Goal: Complete application form: Complete application form

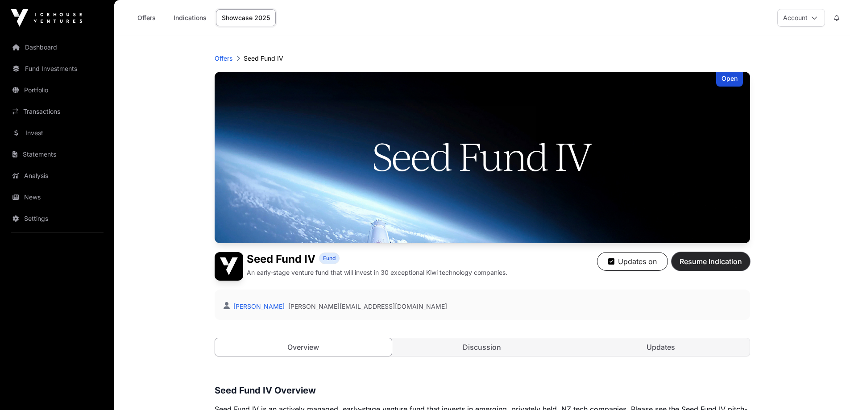
click at [715, 261] on span "Resume Indication" at bounding box center [710, 261] width 62 height 11
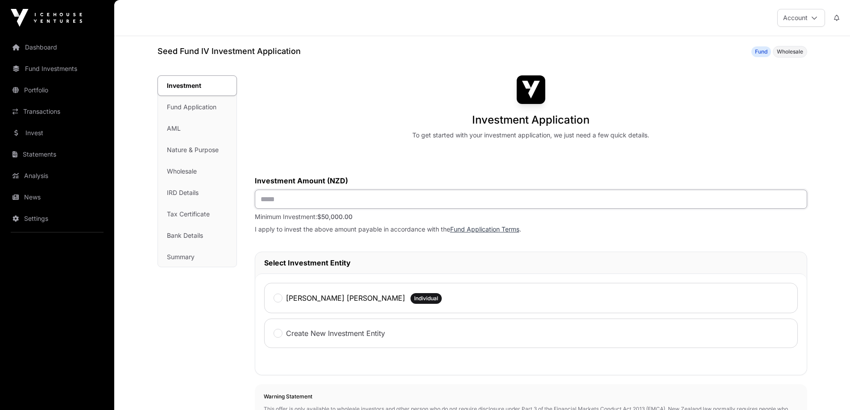
click at [266, 198] on input "text" at bounding box center [531, 199] width 552 height 19
type input "**"
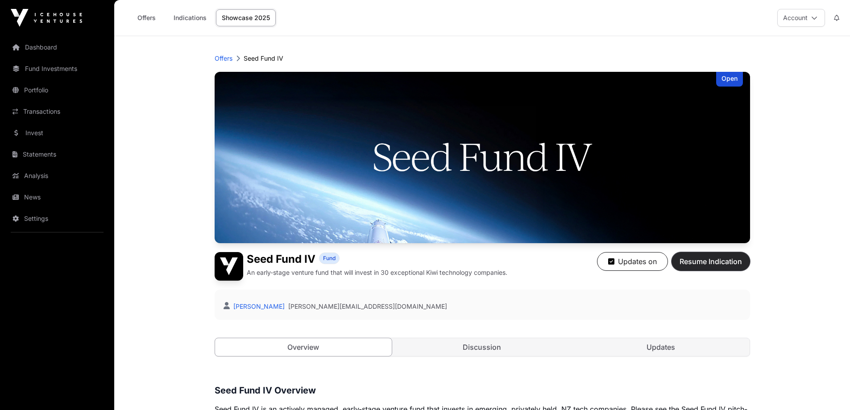
click at [712, 258] on span "Resume Indication" at bounding box center [710, 261] width 62 height 11
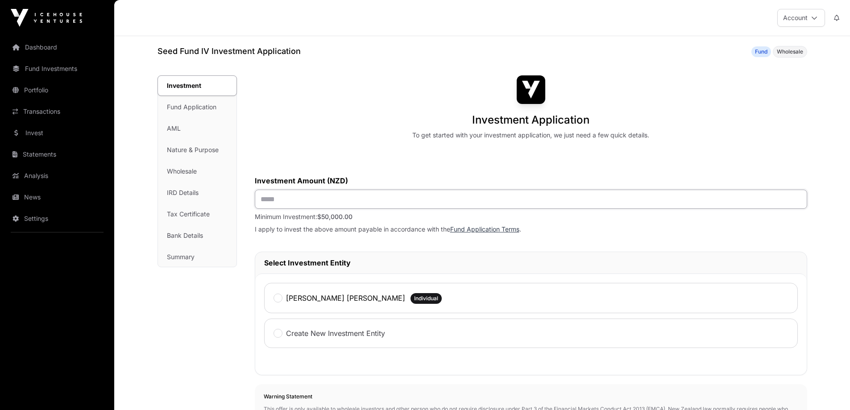
click at [273, 198] on input "text" at bounding box center [531, 199] width 552 height 19
type input "*******"
click at [414, 298] on span "Individual" at bounding box center [426, 298] width 24 height 7
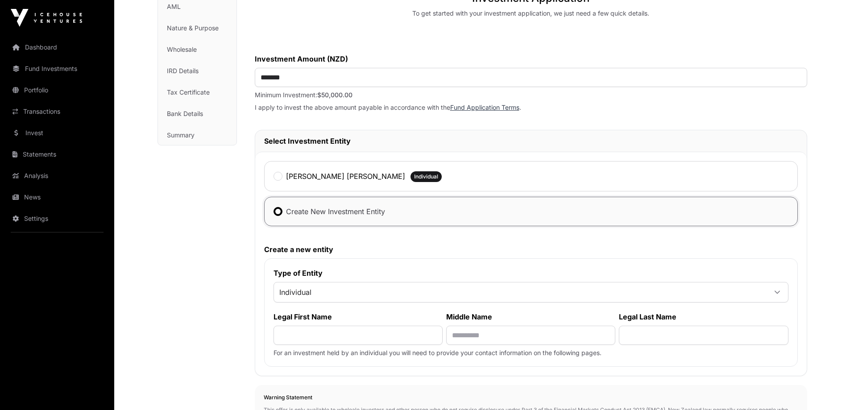
scroll to position [134, 0]
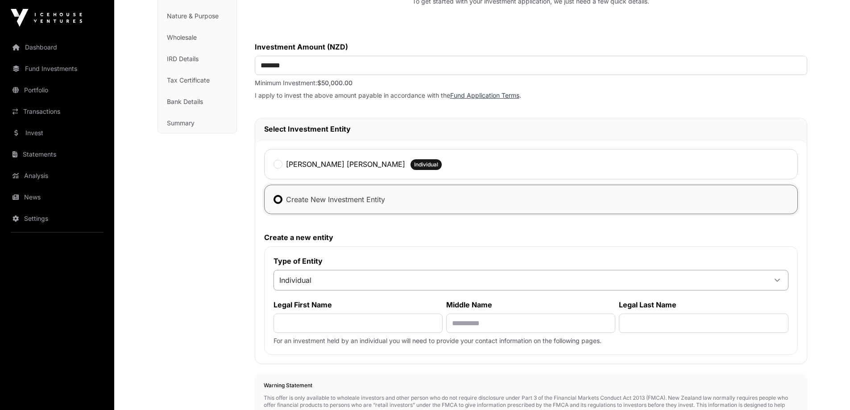
click at [778, 281] on icon at bounding box center [777, 280] width 6 height 6
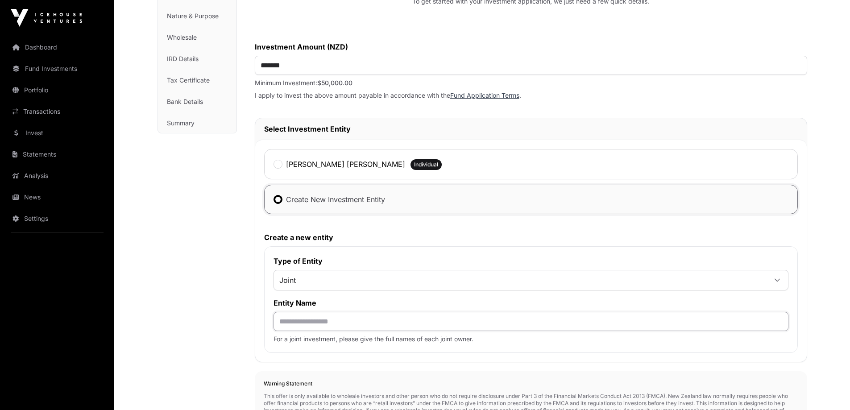
click at [280, 323] on input "text" at bounding box center [530, 321] width 515 height 19
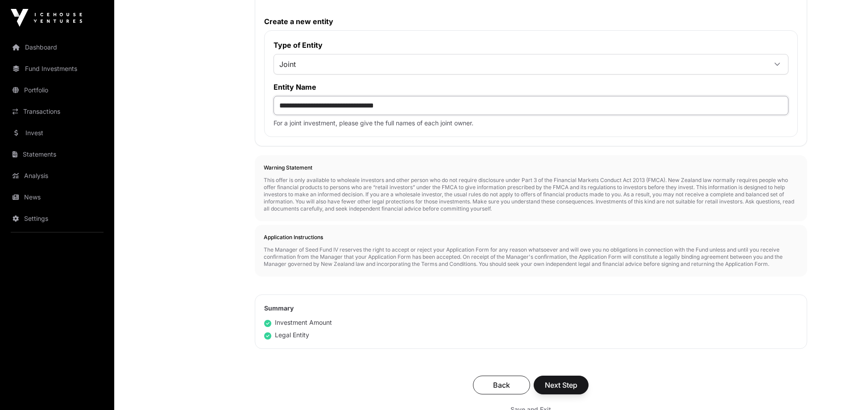
scroll to position [446, 0]
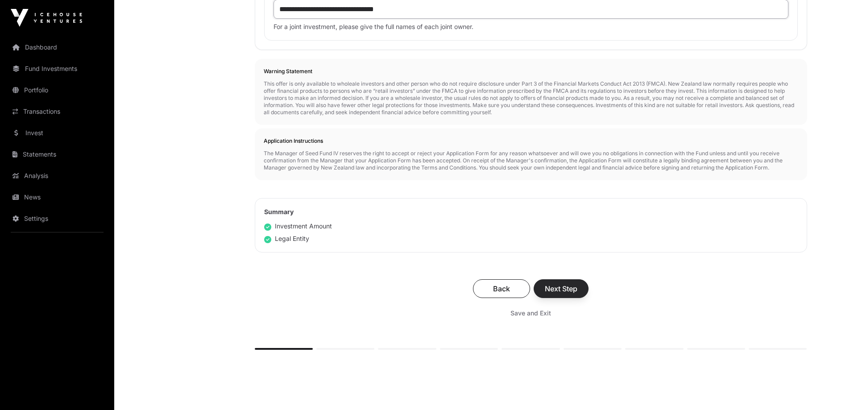
type input "**********"
click at [558, 289] on span "Next Step" at bounding box center [561, 288] width 33 height 11
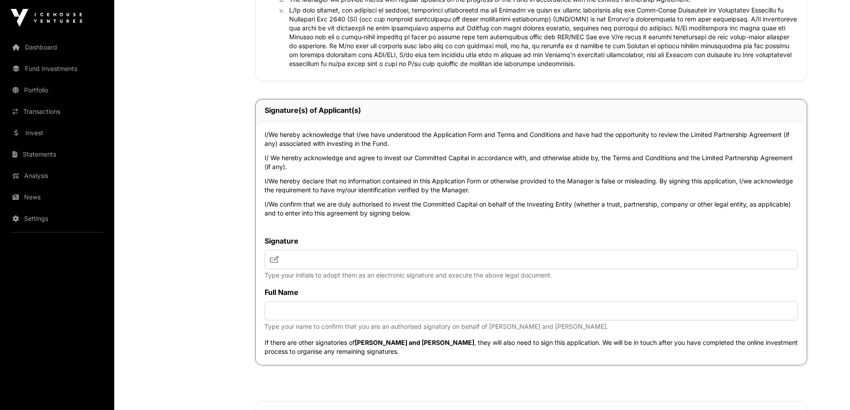
scroll to position [1829, 0]
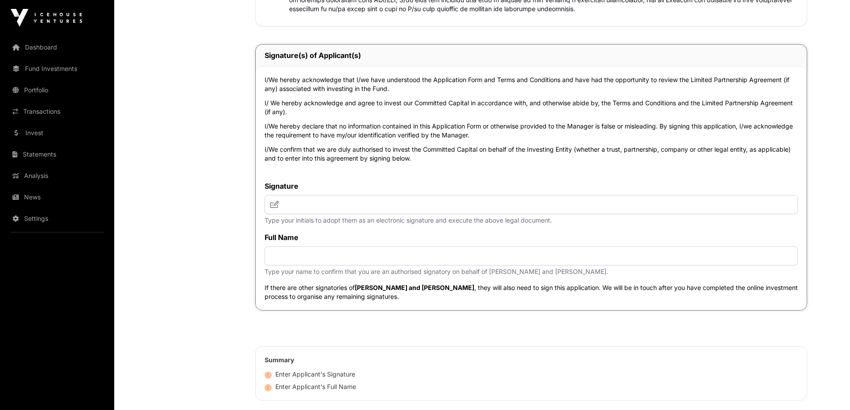
click at [278, 202] on icon at bounding box center [274, 204] width 9 height 7
click at [282, 204] on input "text" at bounding box center [531, 204] width 533 height 19
click at [271, 203] on icon at bounding box center [274, 204] width 9 height 7
click at [283, 204] on input "text" at bounding box center [531, 204] width 533 height 19
type input "********"
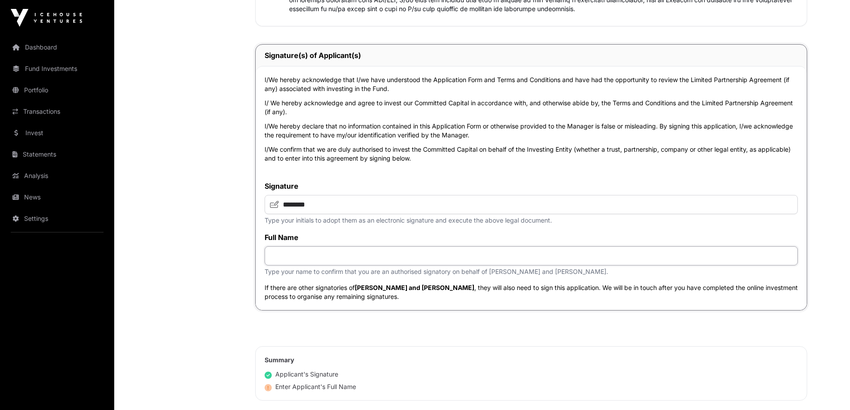
click at [282, 255] on input "text" at bounding box center [531, 255] width 533 height 19
type input "**********"
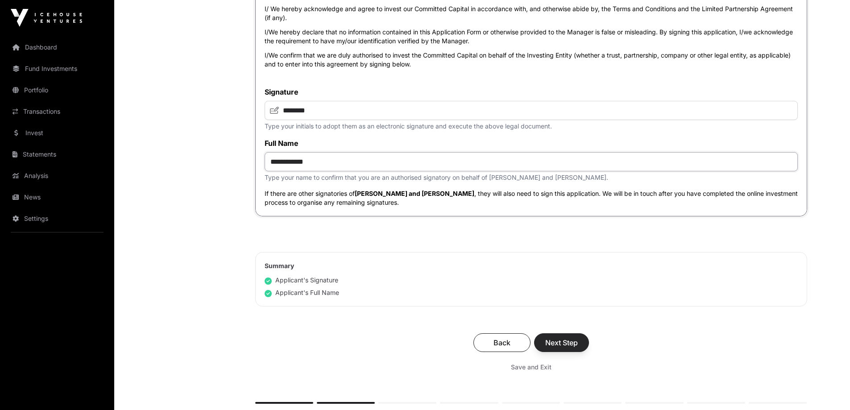
scroll to position [1963, 0]
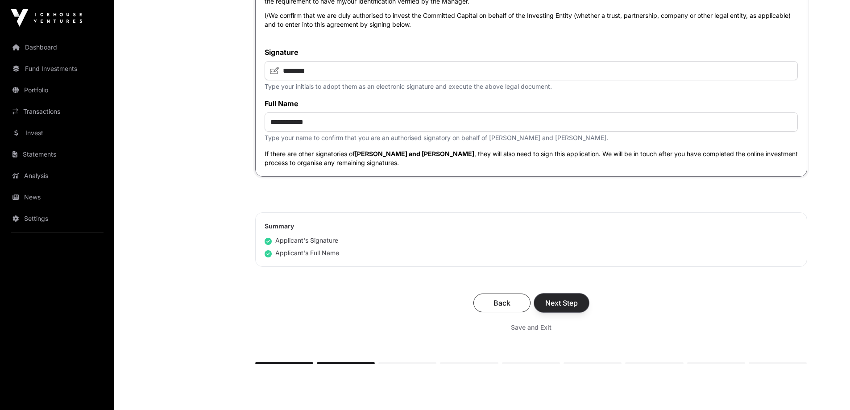
click at [562, 304] on span "Next Step" at bounding box center [561, 303] width 33 height 11
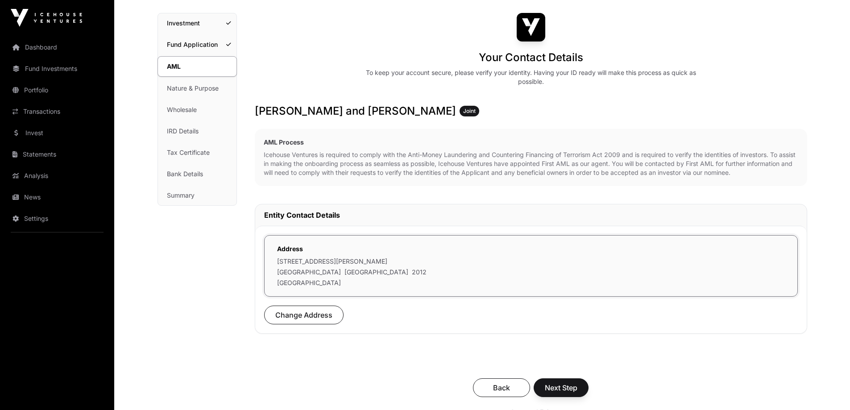
scroll to position [89, 0]
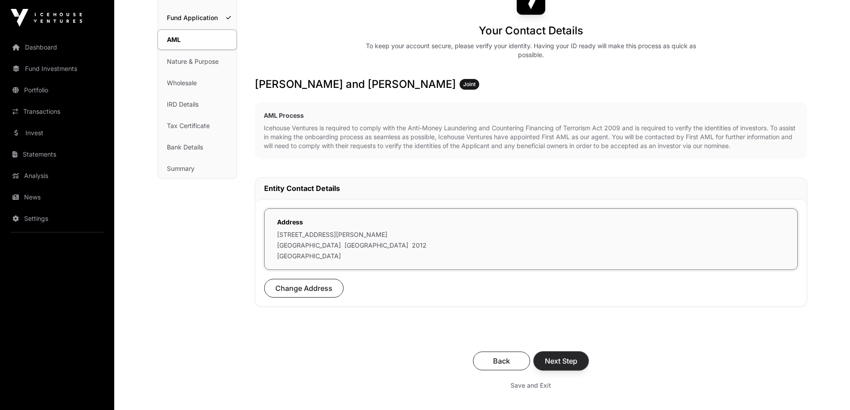
click at [562, 360] on span "Next Step" at bounding box center [561, 361] width 33 height 11
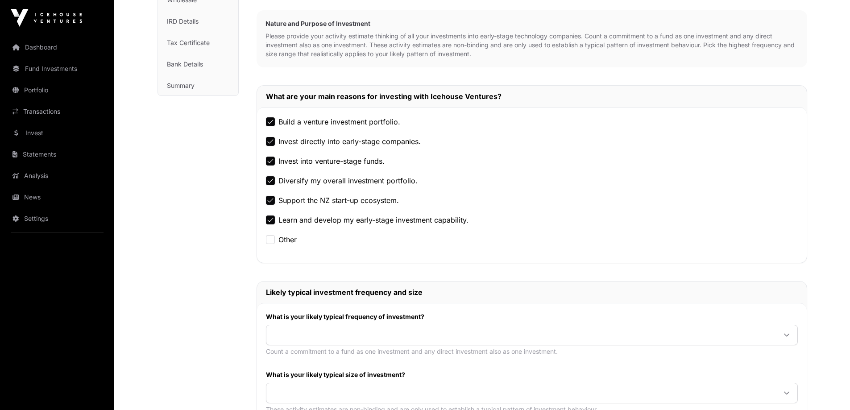
scroll to position [178, 0]
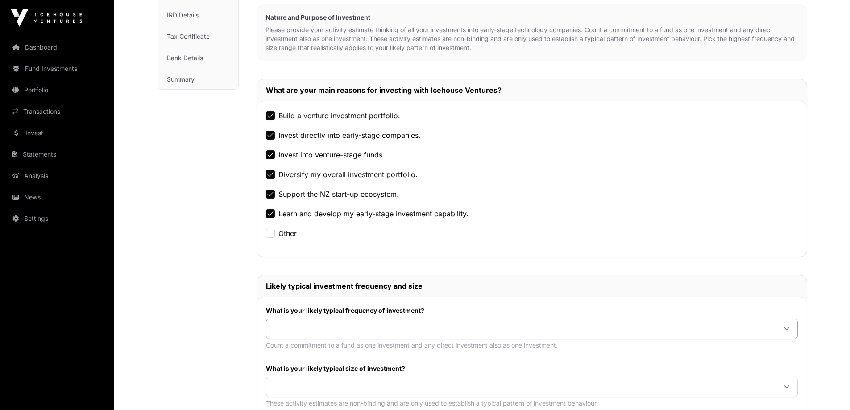
click at [786, 328] on icon at bounding box center [786, 329] width 6 height 6
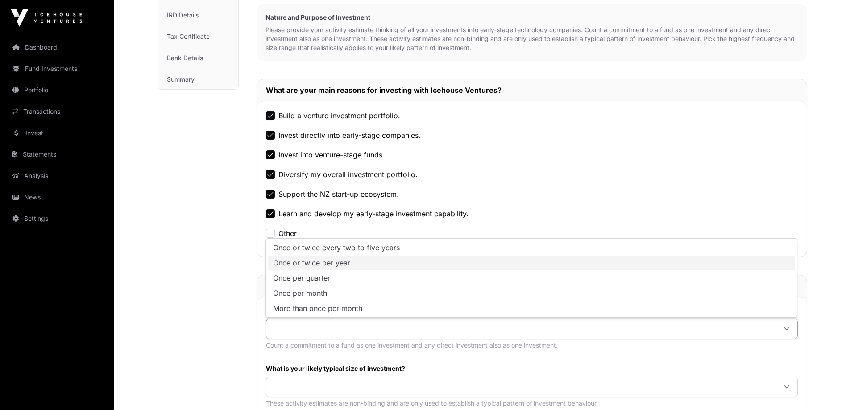
click at [314, 263] on span "Once or twice per year" at bounding box center [311, 262] width 77 height 7
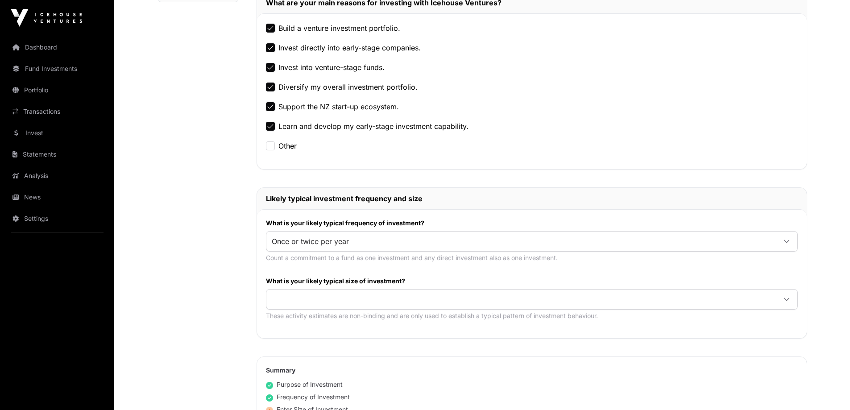
scroll to position [268, 0]
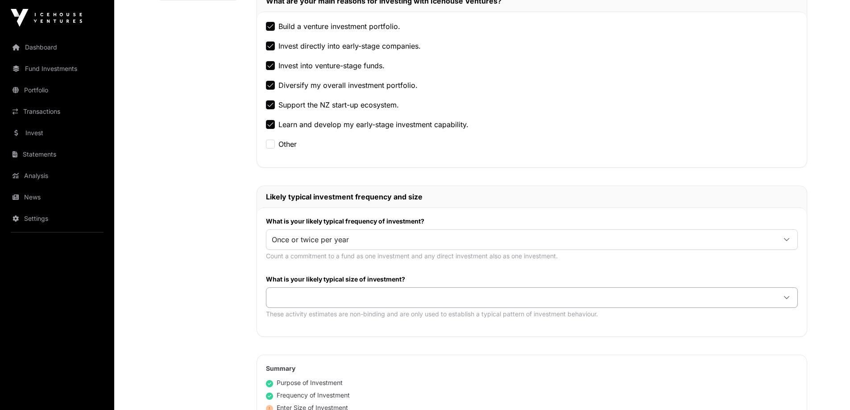
click at [788, 296] on icon at bounding box center [786, 297] width 6 height 6
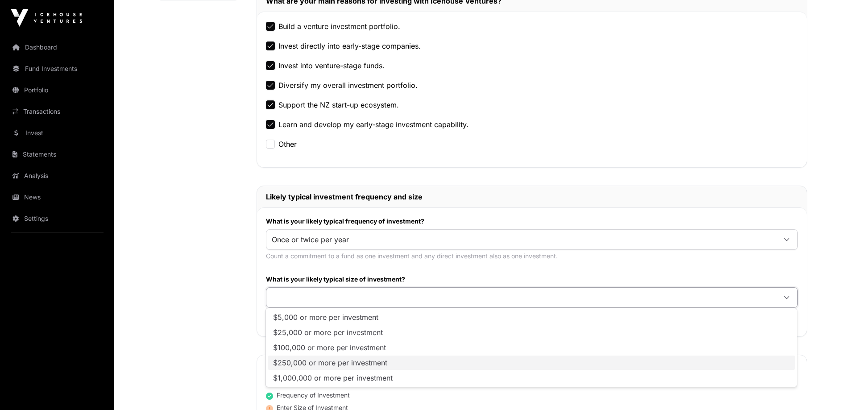
click at [394, 362] on li "$250,000 or more per investment" at bounding box center [531, 363] width 527 height 14
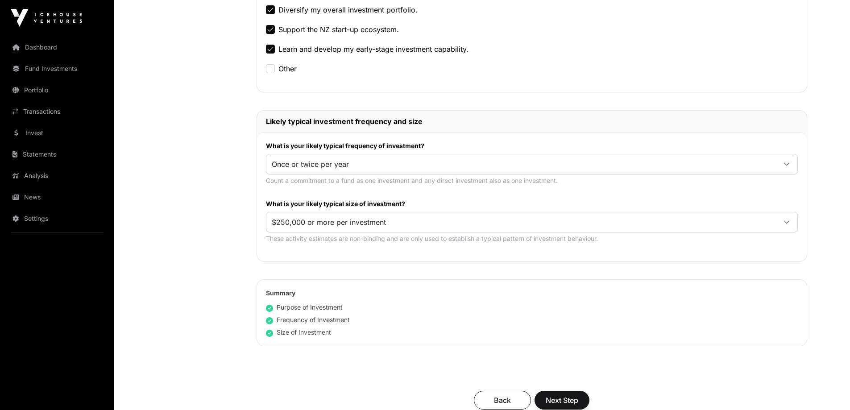
scroll to position [402, 0]
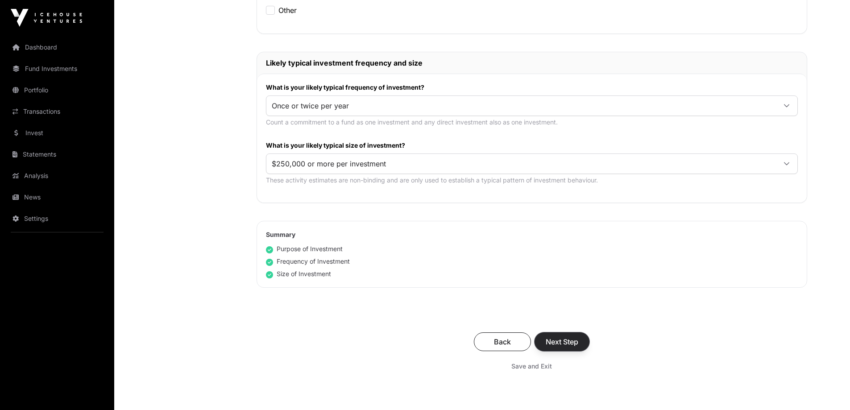
click at [557, 342] on span "Next Step" at bounding box center [562, 341] width 33 height 11
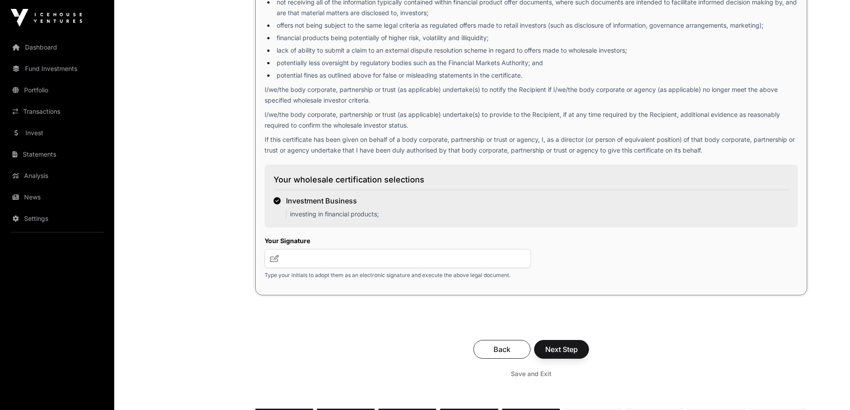
scroll to position [1251, 0]
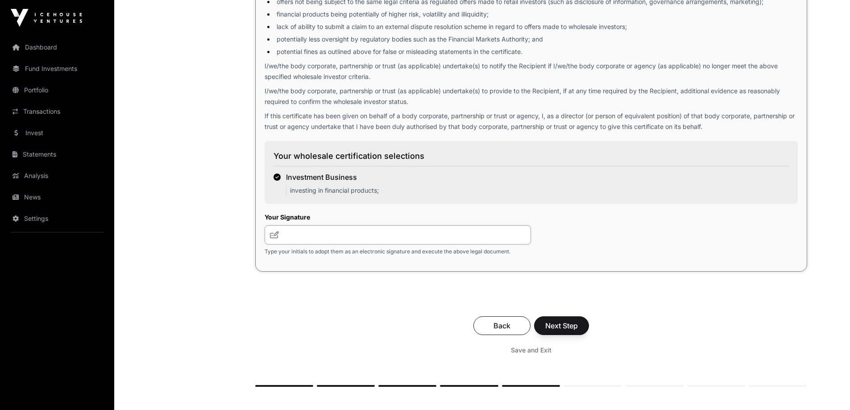
click at [317, 236] on input "text" at bounding box center [398, 234] width 267 height 19
type input "********"
click at [572, 329] on span "Next Step" at bounding box center [561, 325] width 33 height 11
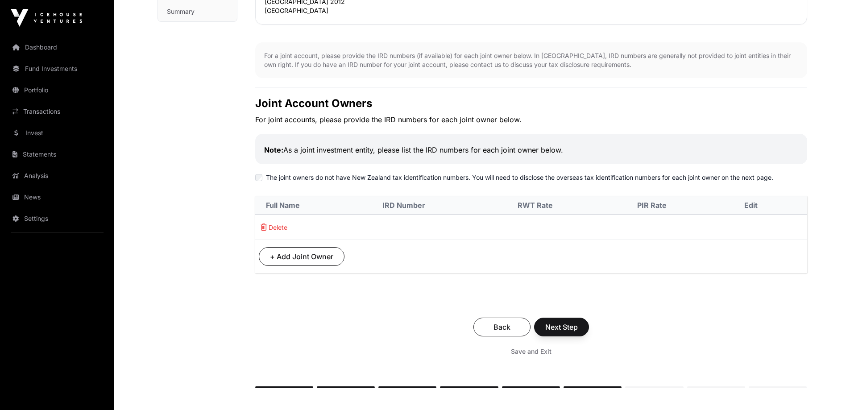
scroll to position [242, 0]
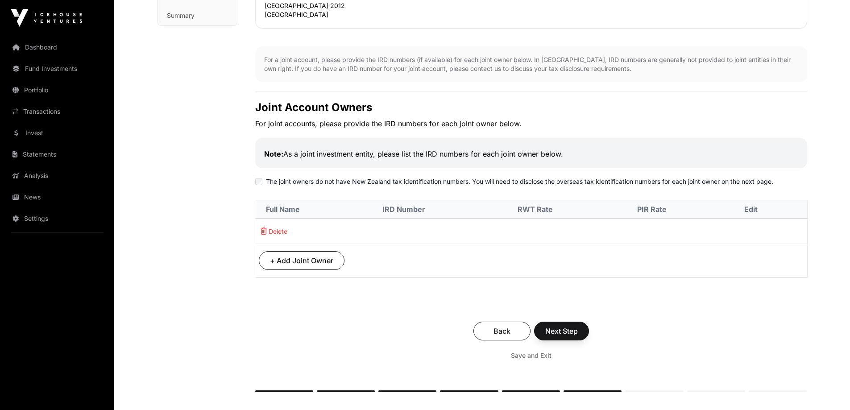
click at [464, 213] on th "IRD Number" at bounding box center [439, 209] width 135 height 18
click at [325, 208] on th "Full Name" at bounding box center [313, 209] width 116 height 18
click at [298, 230] on p "Delete" at bounding box center [495, 231] width 472 height 11
click at [266, 229] on icon at bounding box center [263, 231] width 8 height 7
click at [304, 227] on p "Delete" at bounding box center [495, 231] width 472 height 11
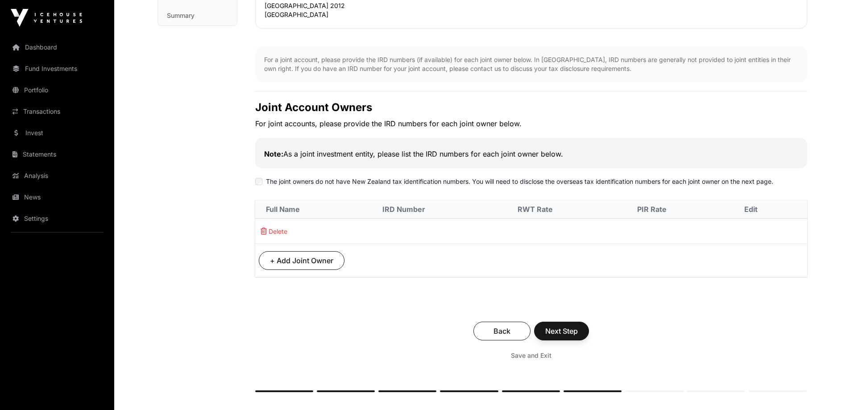
click at [367, 230] on p "Delete" at bounding box center [495, 231] width 472 height 11
click at [396, 208] on th "IRD Number" at bounding box center [439, 209] width 135 height 18
click at [395, 228] on p "Delete" at bounding box center [495, 231] width 472 height 11
click at [530, 234] on p "Delete" at bounding box center [495, 231] width 472 height 11
click at [552, 208] on th "RWT Rate" at bounding box center [567, 209] width 120 height 18
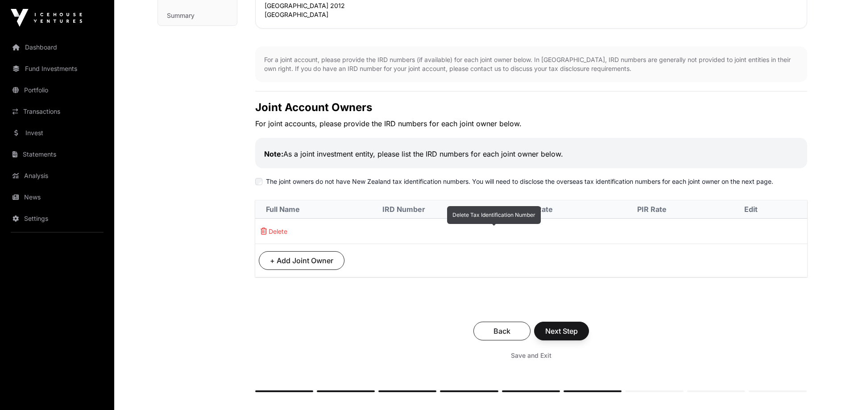
click at [539, 231] on p "Delete" at bounding box center [495, 231] width 472 height 11
click at [531, 265] on td "+ Add Joint Owner" at bounding box center [494, 260] width 479 height 33
click at [648, 232] on p "Delete" at bounding box center [495, 231] width 472 height 11
click at [479, 210] on th "IRD Number" at bounding box center [439, 209] width 135 height 18
click at [489, 224] on td "Delete" at bounding box center [494, 231] width 479 height 25
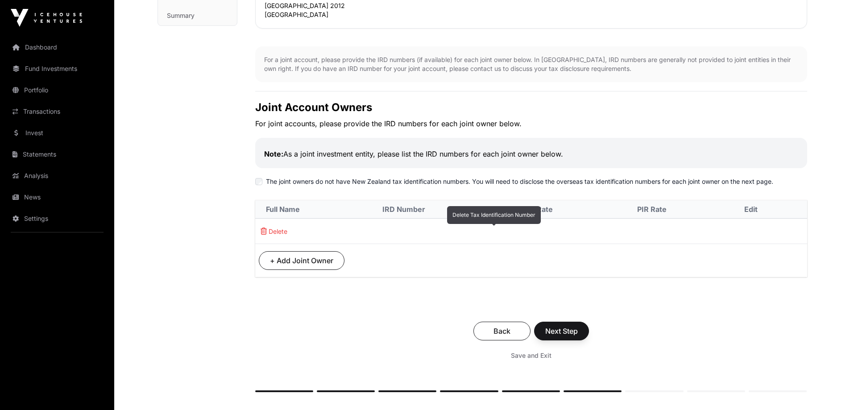
click at [493, 234] on p "Delete" at bounding box center [495, 231] width 472 height 11
drag, startPoint x: 493, startPoint y: 234, endPoint x: 441, endPoint y: 225, distance: 52.9
click at [477, 231] on p "Delete" at bounding box center [495, 231] width 472 height 11
click at [409, 231] on p "Delete" at bounding box center [495, 231] width 472 height 11
click at [381, 209] on th "IRD Number" at bounding box center [439, 209] width 135 height 18
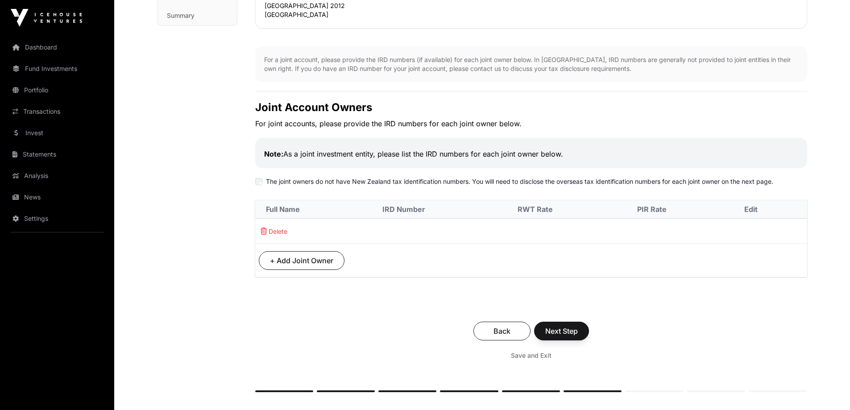
click at [399, 209] on th "IRD Number" at bounding box center [439, 209] width 135 height 18
click at [343, 232] on p "Delete" at bounding box center [495, 231] width 472 height 11
click at [317, 211] on th "Full Name" at bounding box center [313, 209] width 116 height 18
click at [295, 259] on span "+ Add Joint Owner" at bounding box center [301, 260] width 63 height 11
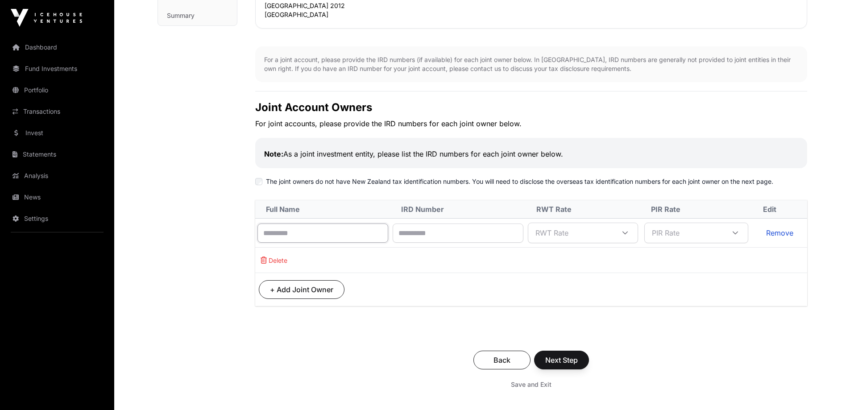
click at [273, 231] on input "text" at bounding box center [322, 233] width 131 height 19
type input "**********"
click at [429, 232] on input "text" at bounding box center [458, 233] width 131 height 19
type input "**********"
click at [636, 231] on div at bounding box center [624, 233] width 21 height 16
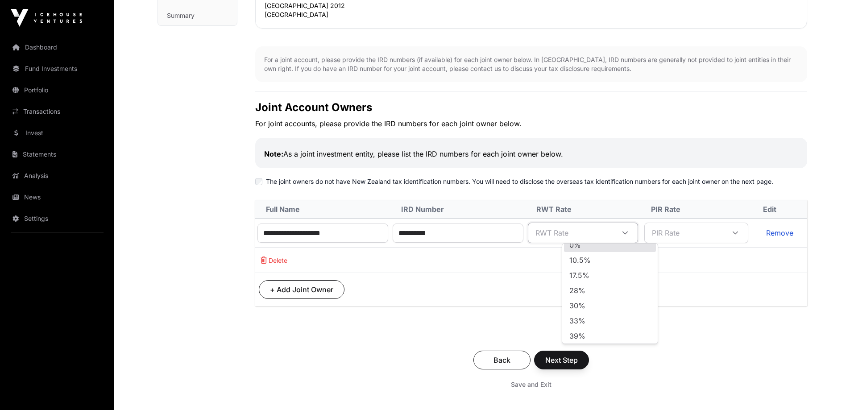
scroll to position [9, 0]
click at [739, 229] on div at bounding box center [732, 233] width 21 height 16
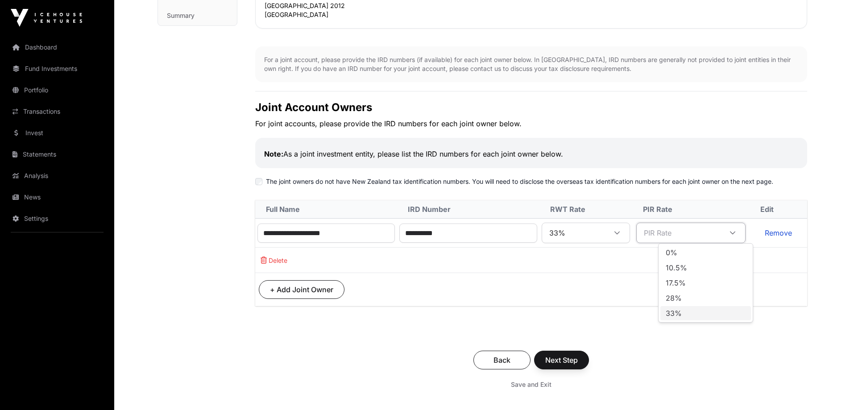
click at [680, 315] on span "33%" at bounding box center [674, 313] width 16 height 7
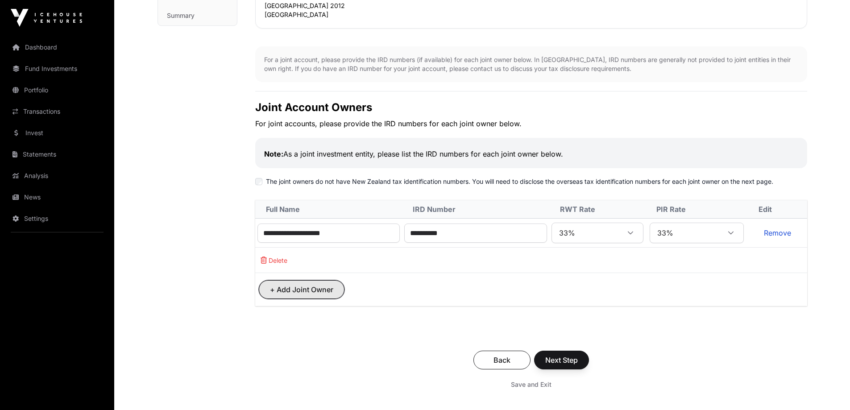
click at [327, 289] on span "+ Add Joint Owner" at bounding box center [301, 289] width 63 height 11
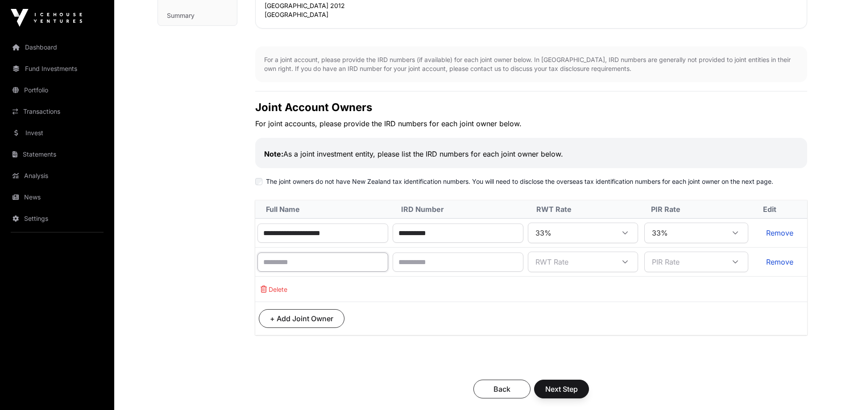
click at [331, 261] on input "text" at bounding box center [322, 262] width 131 height 19
type input "**********"
click at [628, 260] on icon at bounding box center [625, 262] width 6 height 6
click at [577, 357] on span "33%" at bounding box center [577, 357] width 16 height 7
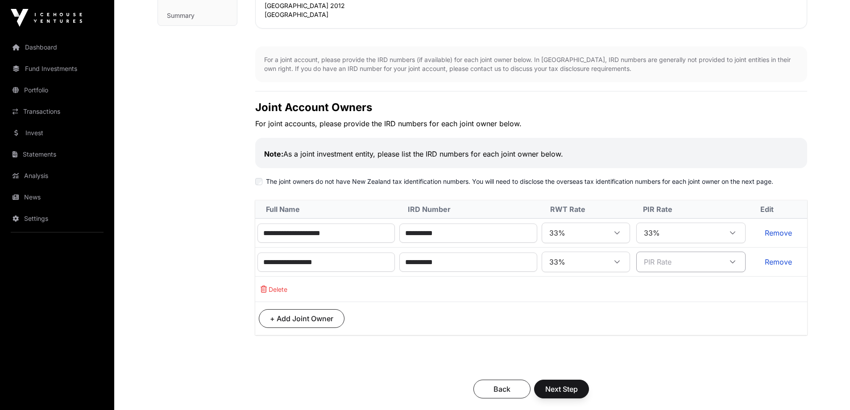
click at [736, 260] on icon at bounding box center [732, 262] width 6 height 6
click at [563, 388] on span "Next Step" at bounding box center [561, 389] width 33 height 11
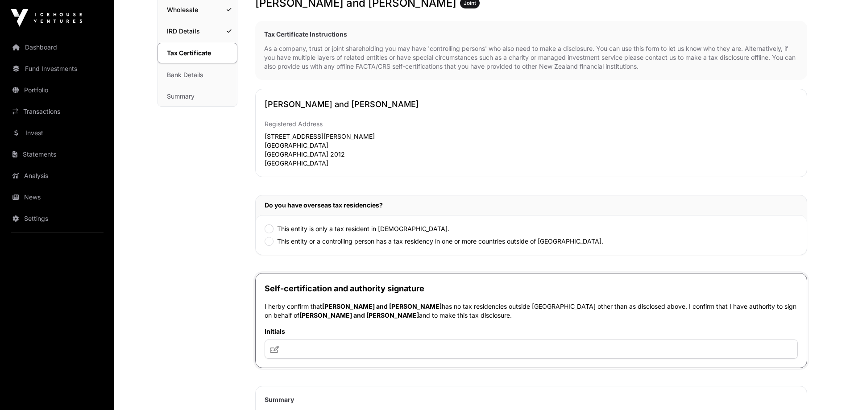
scroll to position [178, 0]
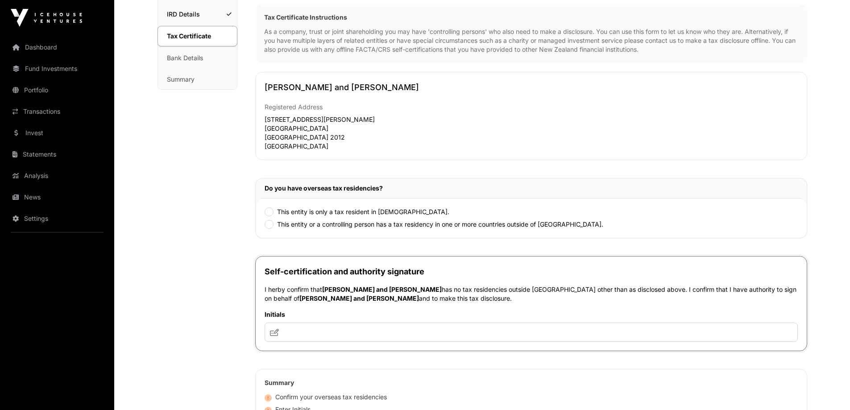
click at [278, 328] on span at bounding box center [274, 332] width 9 height 11
click at [287, 335] on input "text" at bounding box center [531, 332] width 533 height 19
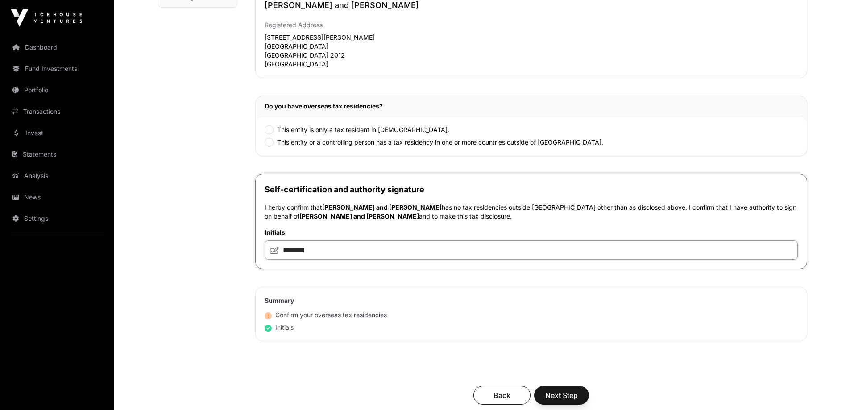
scroll to position [268, 0]
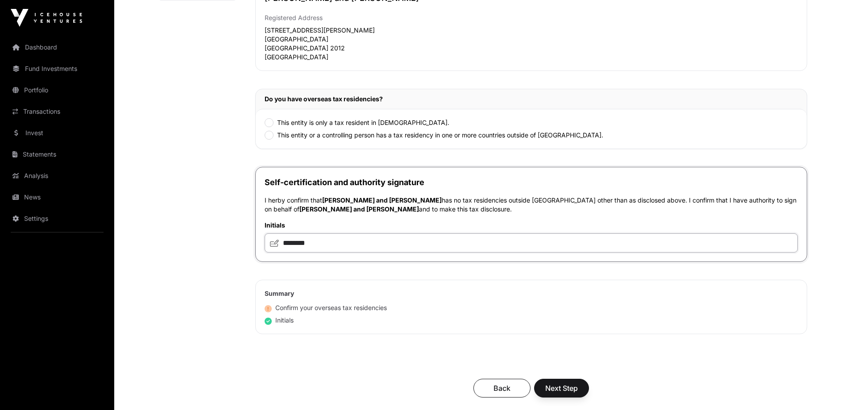
type input "********"
click at [562, 388] on span "Next Step" at bounding box center [561, 388] width 33 height 11
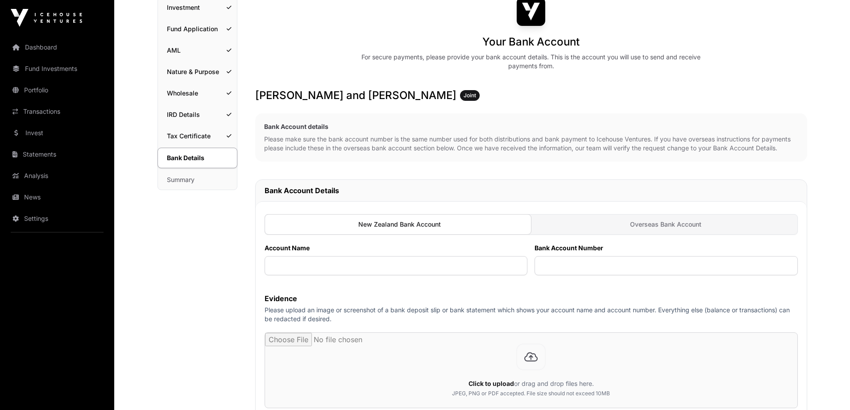
scroll to position [89, 0]
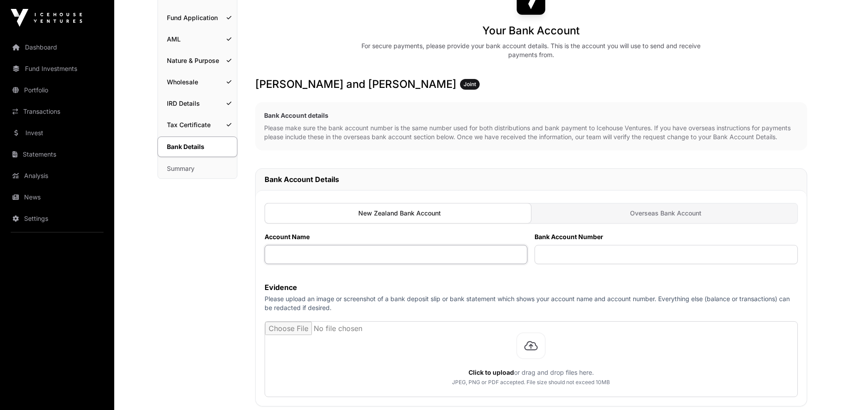
click at [282, 254] on input "text" at bounding box center [396, 254] width 263 height 19
type input "***"
click at [549, 259] on input "text" at bounding box center [665, 254] width 263 height 19
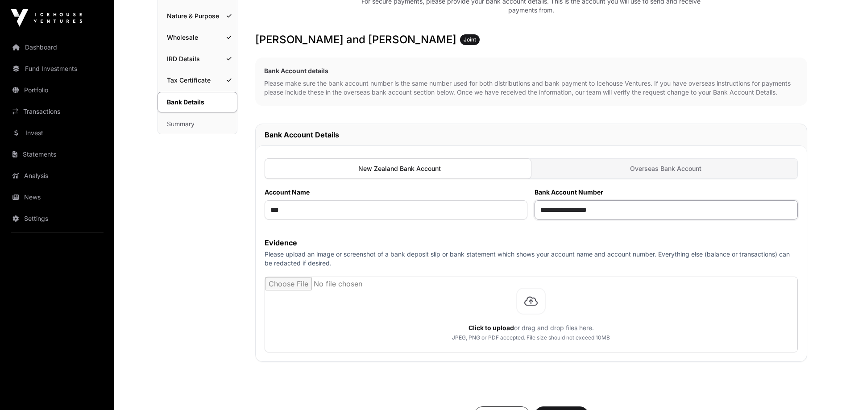
click at [575, 211] on input "**********" at bounding box center [665, 209] width 263 height 19
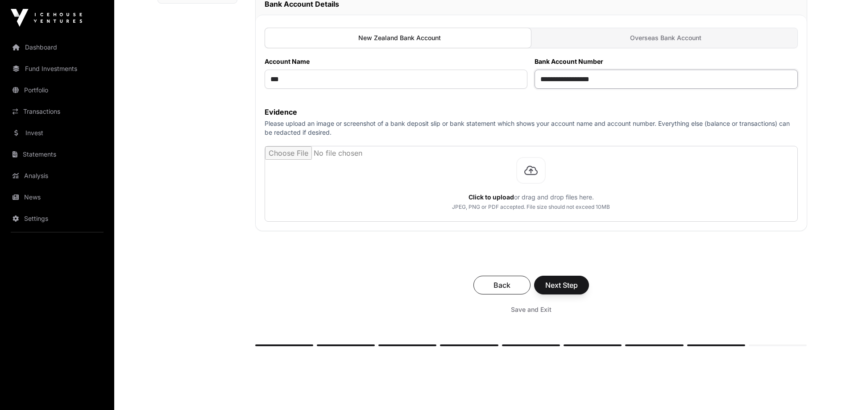
scroll to position [268, 0]
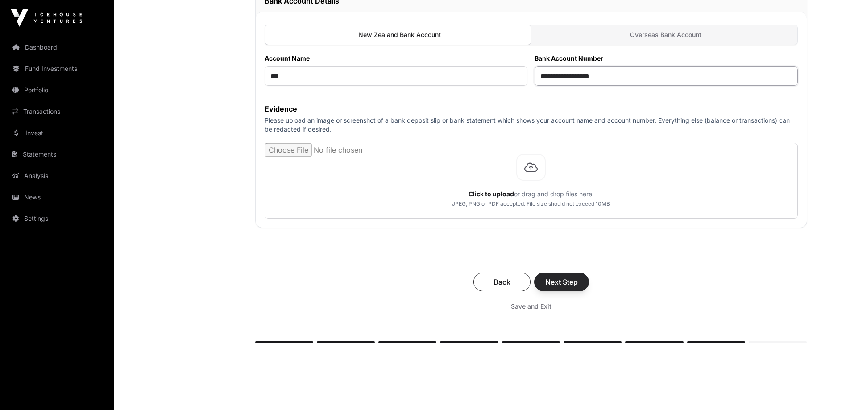
type input "**********"
click at [560, 284] on span "Next Step" at bounding box center [561, 282] width 33 height 11
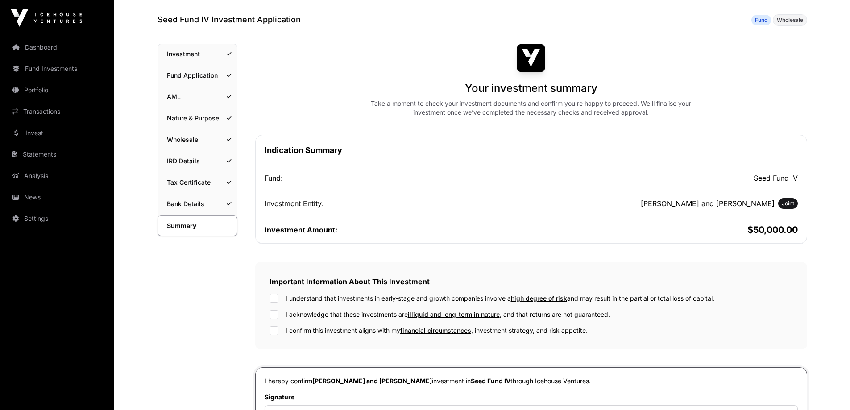
scroll to position [89, 0]
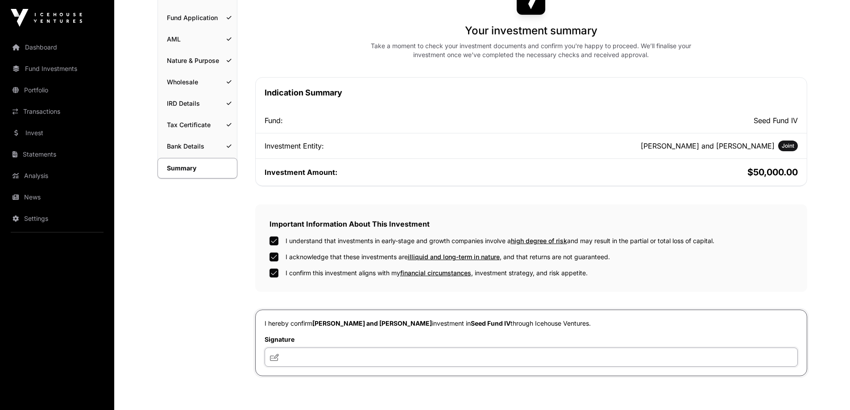
click at [289, 357] on input "text" at bounding box center [531, 357] width 533 height 19
type input "********"
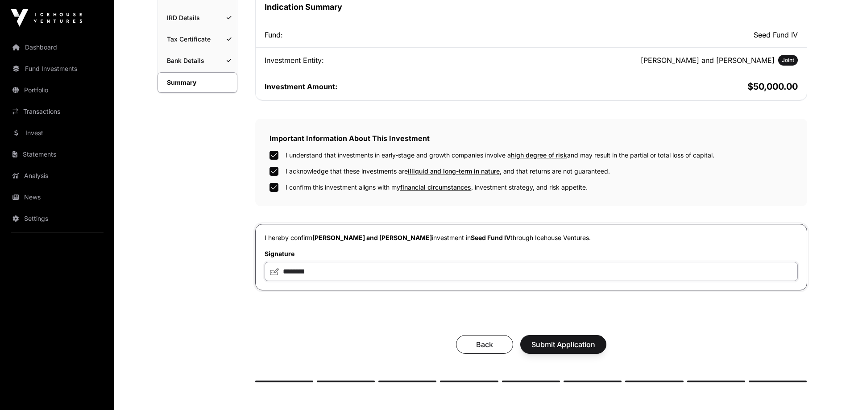
scroll to position [178, 0]
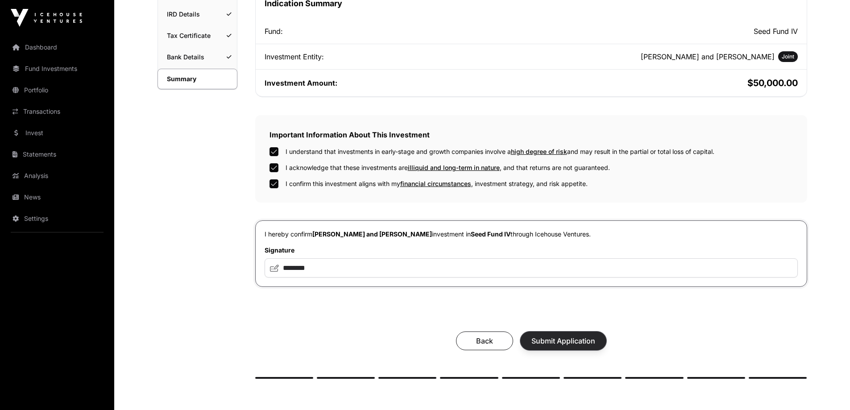
click at [560, 340] on span "Submit Application" at bounding box center [563, 341] width 64 height 11
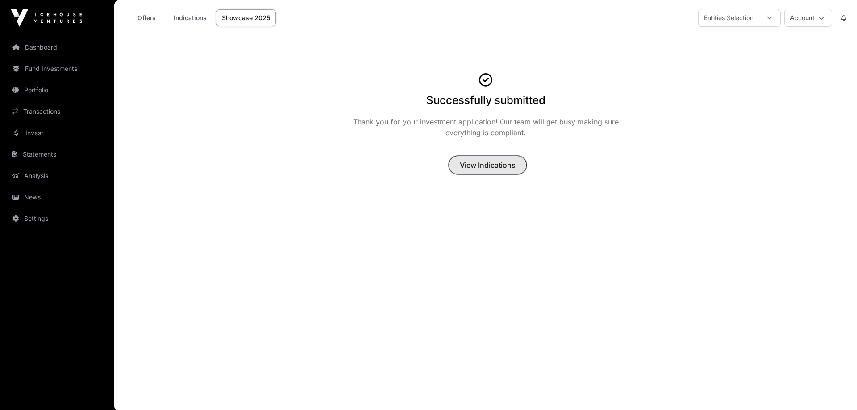
click at [484, 163] on span "View Indications" at bounding box center [488, 165] width 56 height 11
